Goal: Navigation & Orientation: Find specific page/section

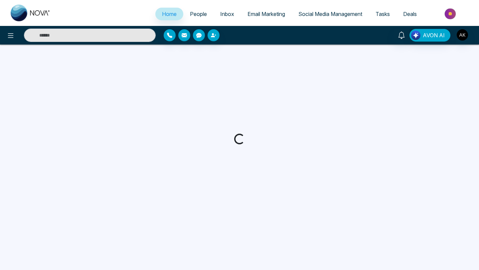
select select "*"
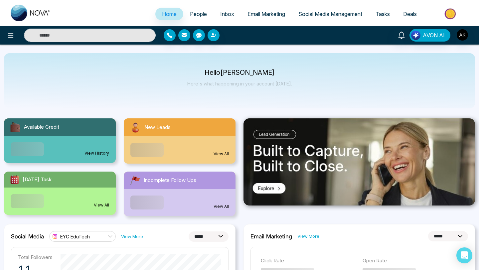
click at [195, 13] on span "People" at bounding box center [198, 14] width 17 height 7
